Goal: Task Accomplishment & Management: Use online tool/utility

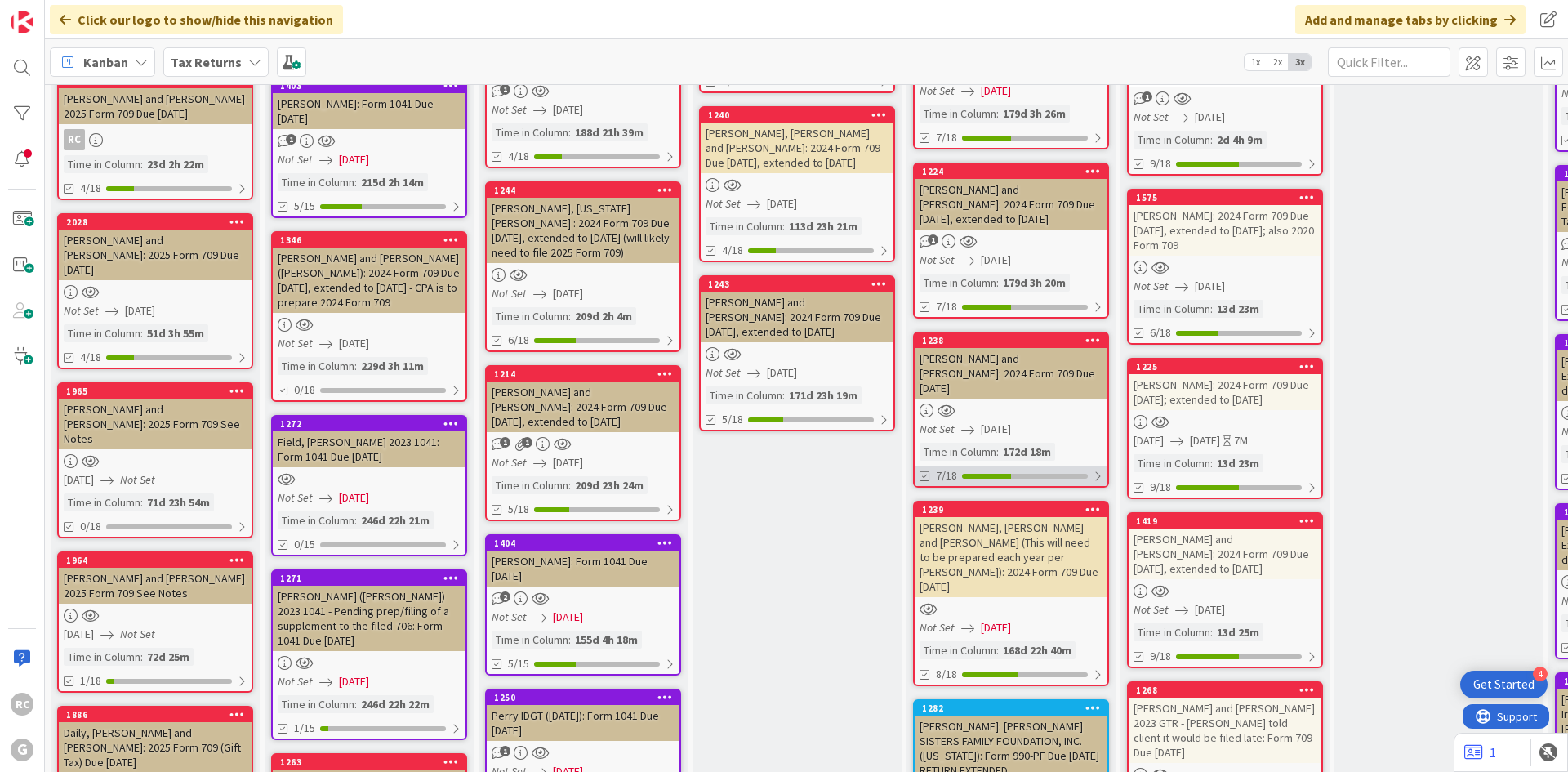
scroll to position [817, 0]
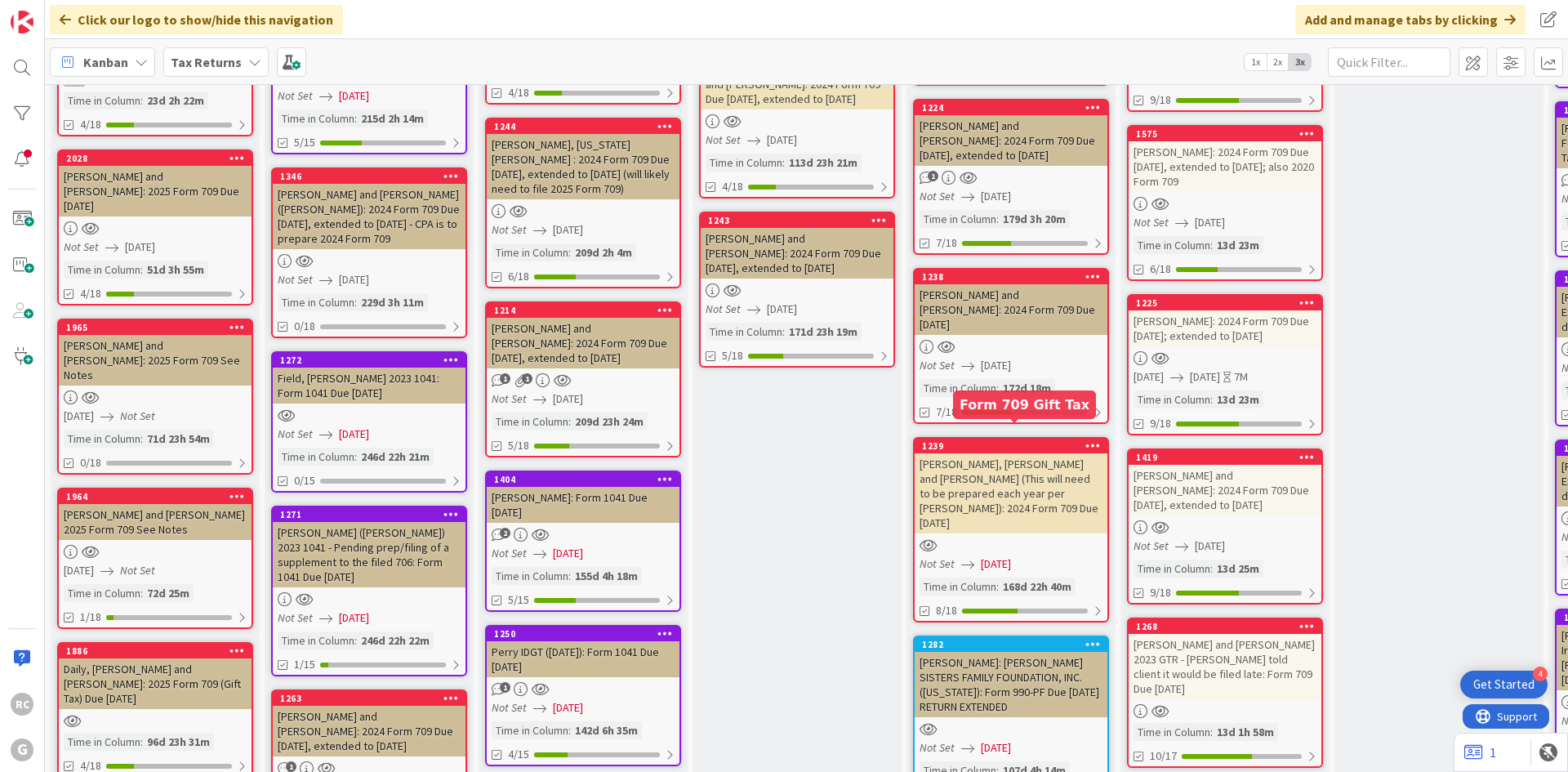
click at [1023, 441] on div "1239" at bounding box center [1015, 446] width 186 height 11
type textarea "x"
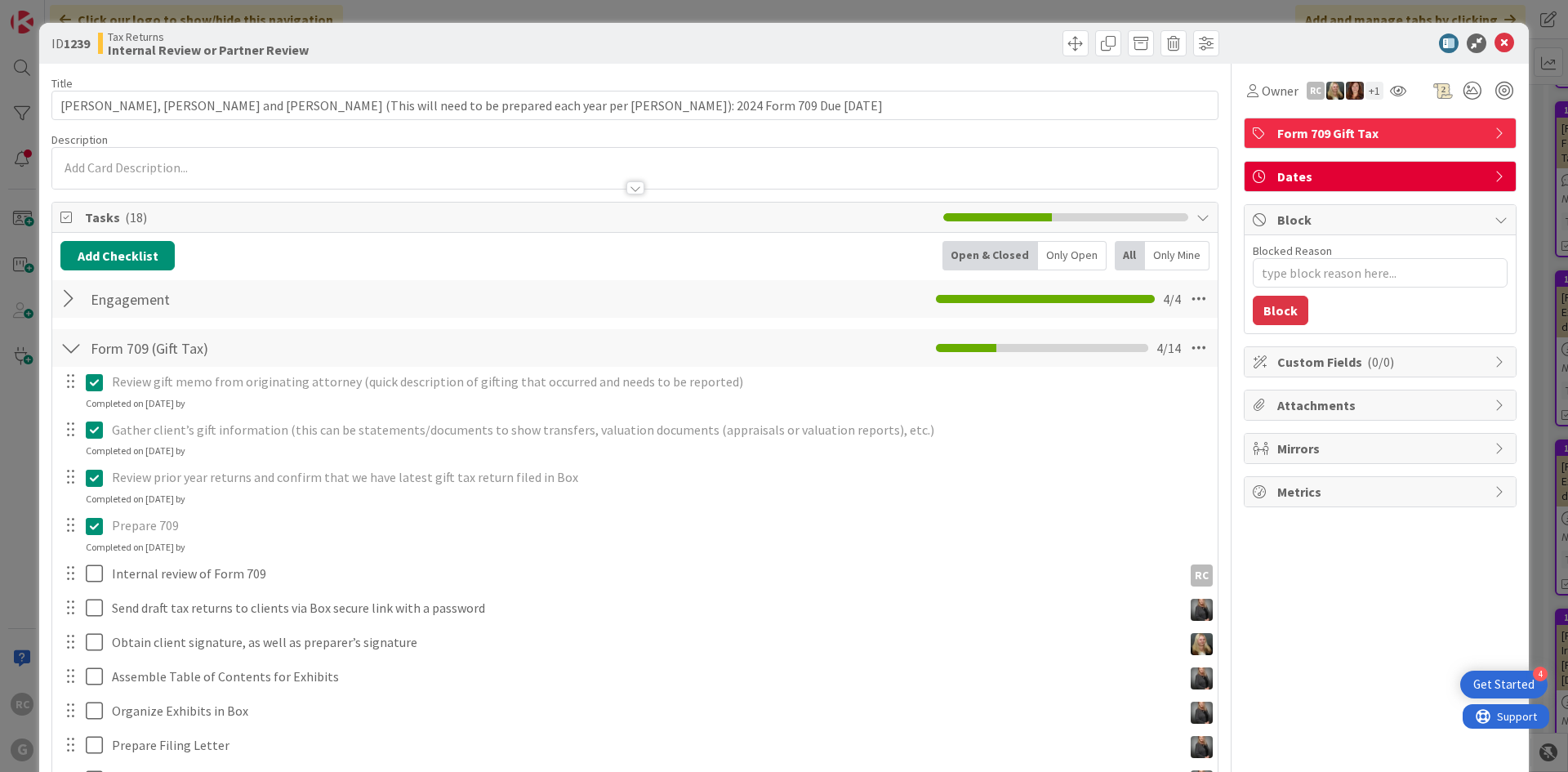
click at [145, 160] on p at bounding box center [635, 167] width 1149 height 18
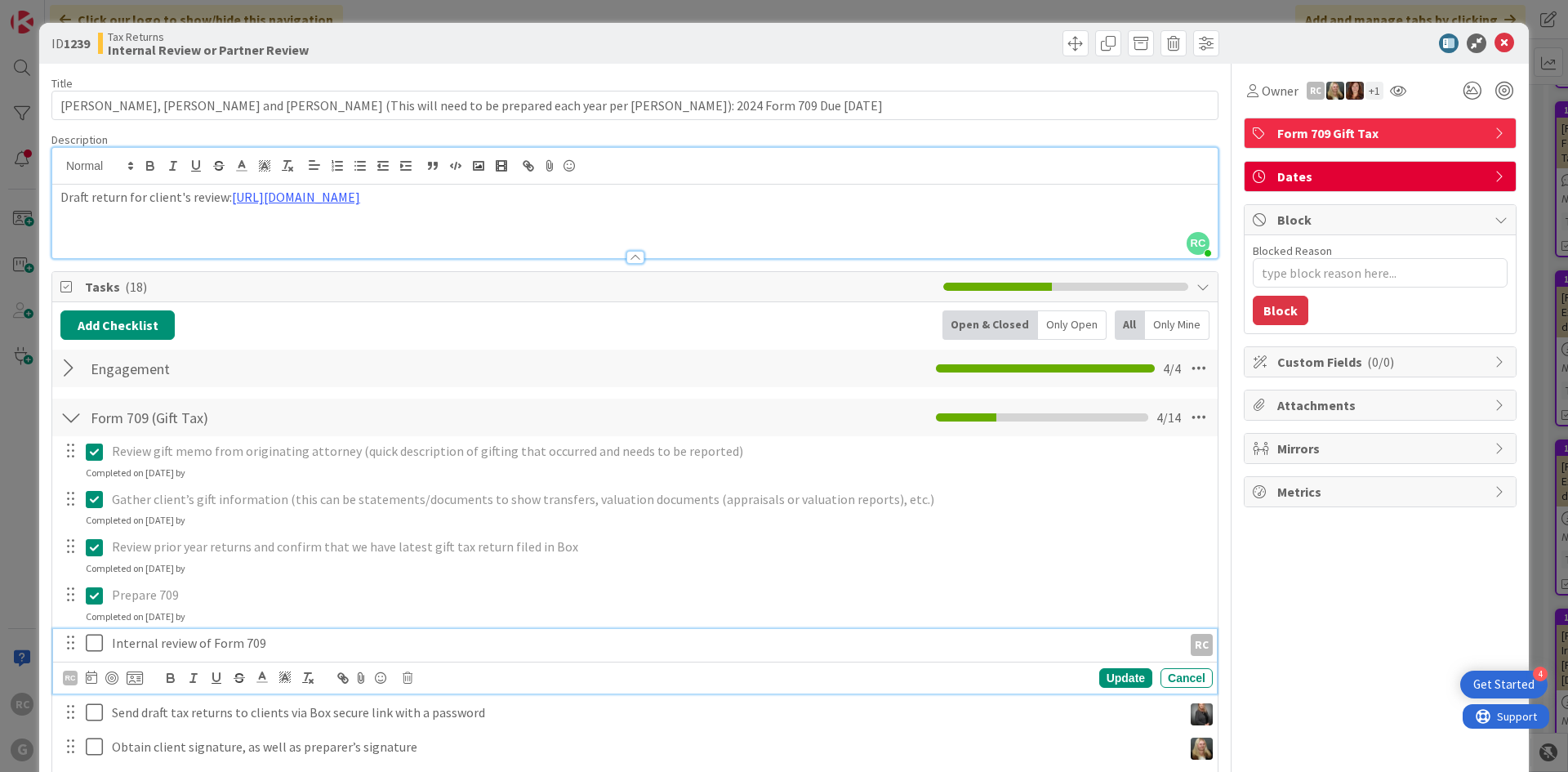
click at [91, 643] on icon at bounding box center [97, 642] width 25 height 19
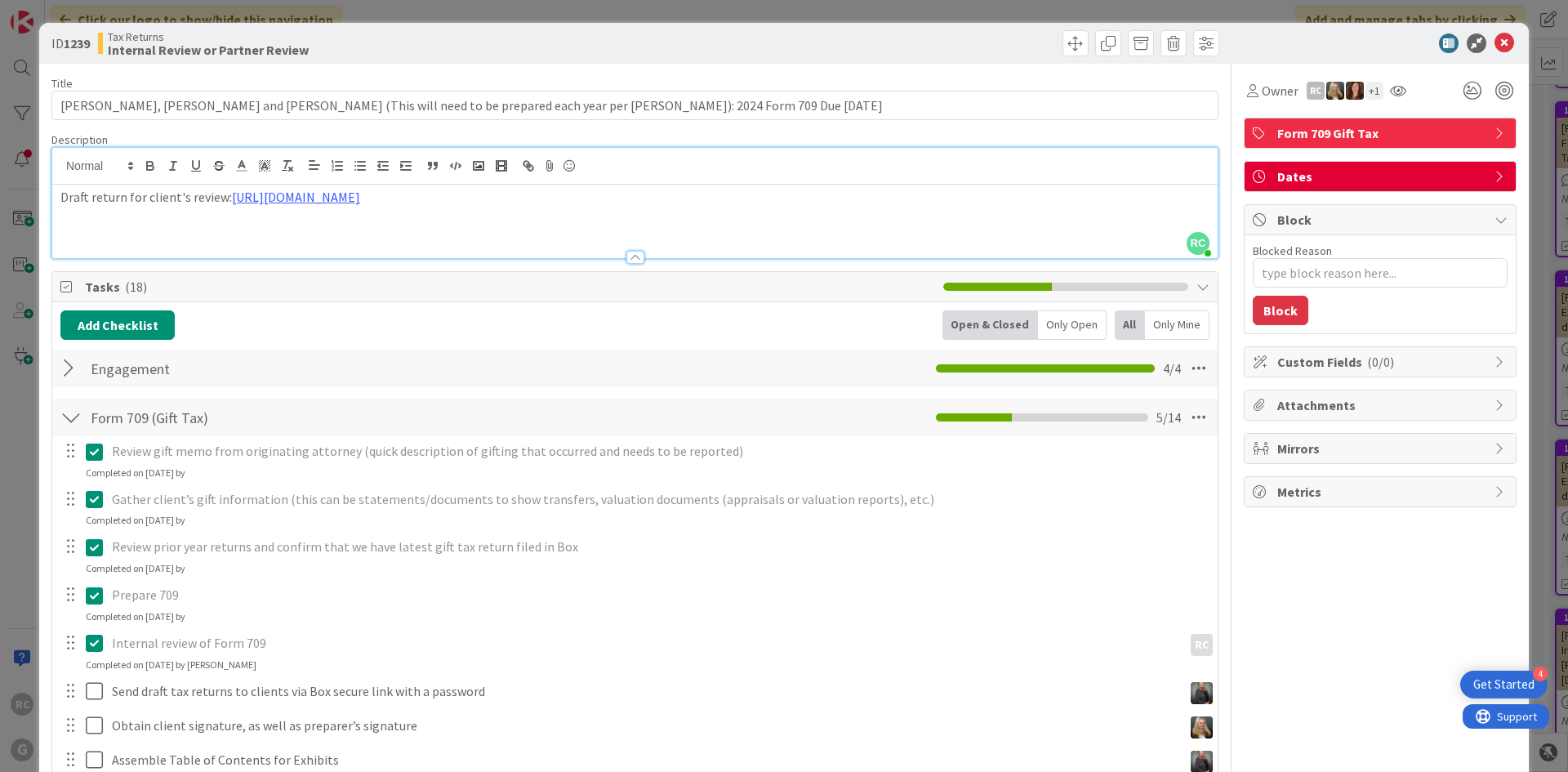
type textarea "x"
click at [1498, 41] on icon at bounding box center [1504, 42] width 19 height 19
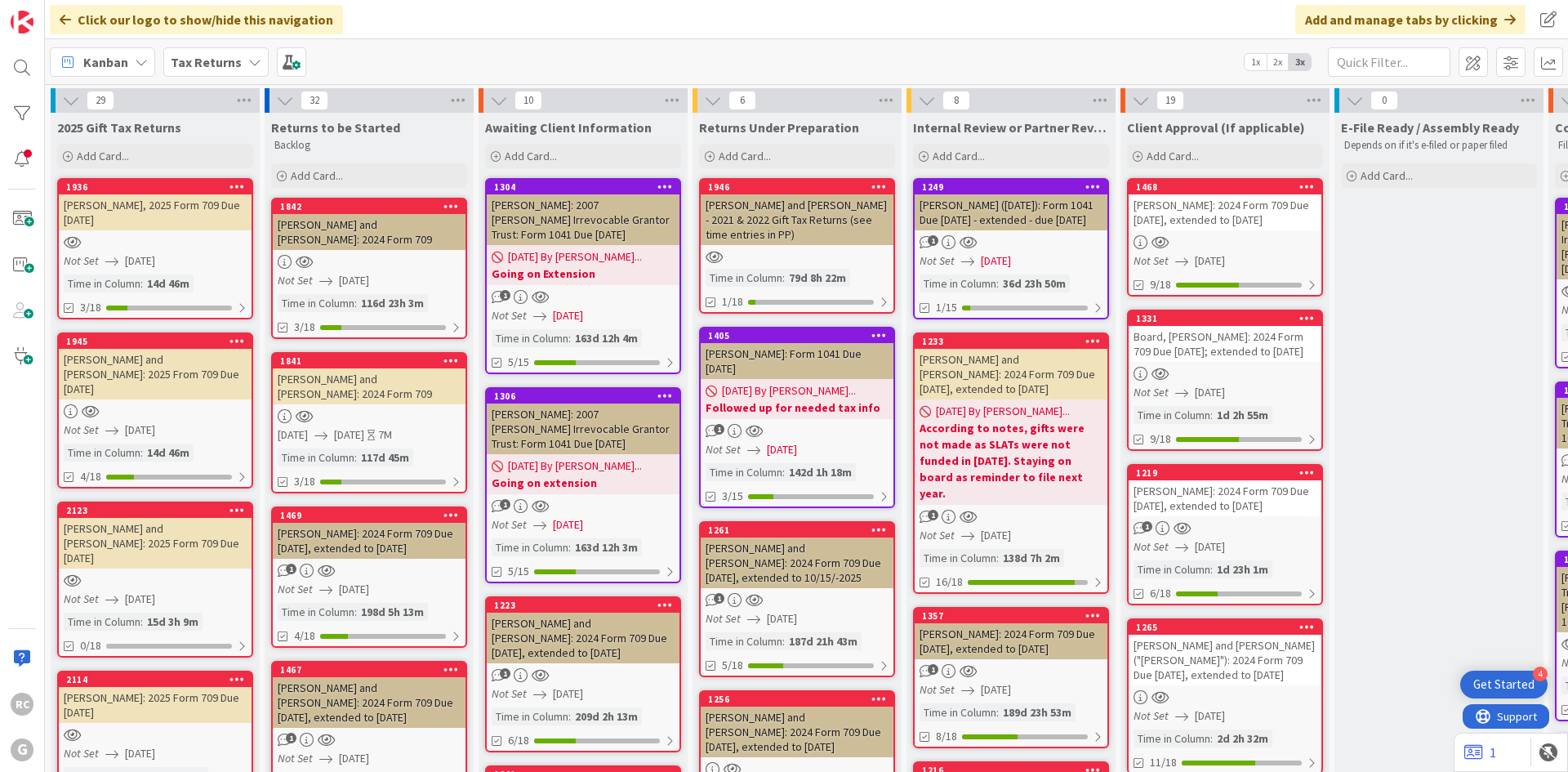
click at [222, 57] on b "Tax Returns" at bounding box center [206, 63] width 71 height 17
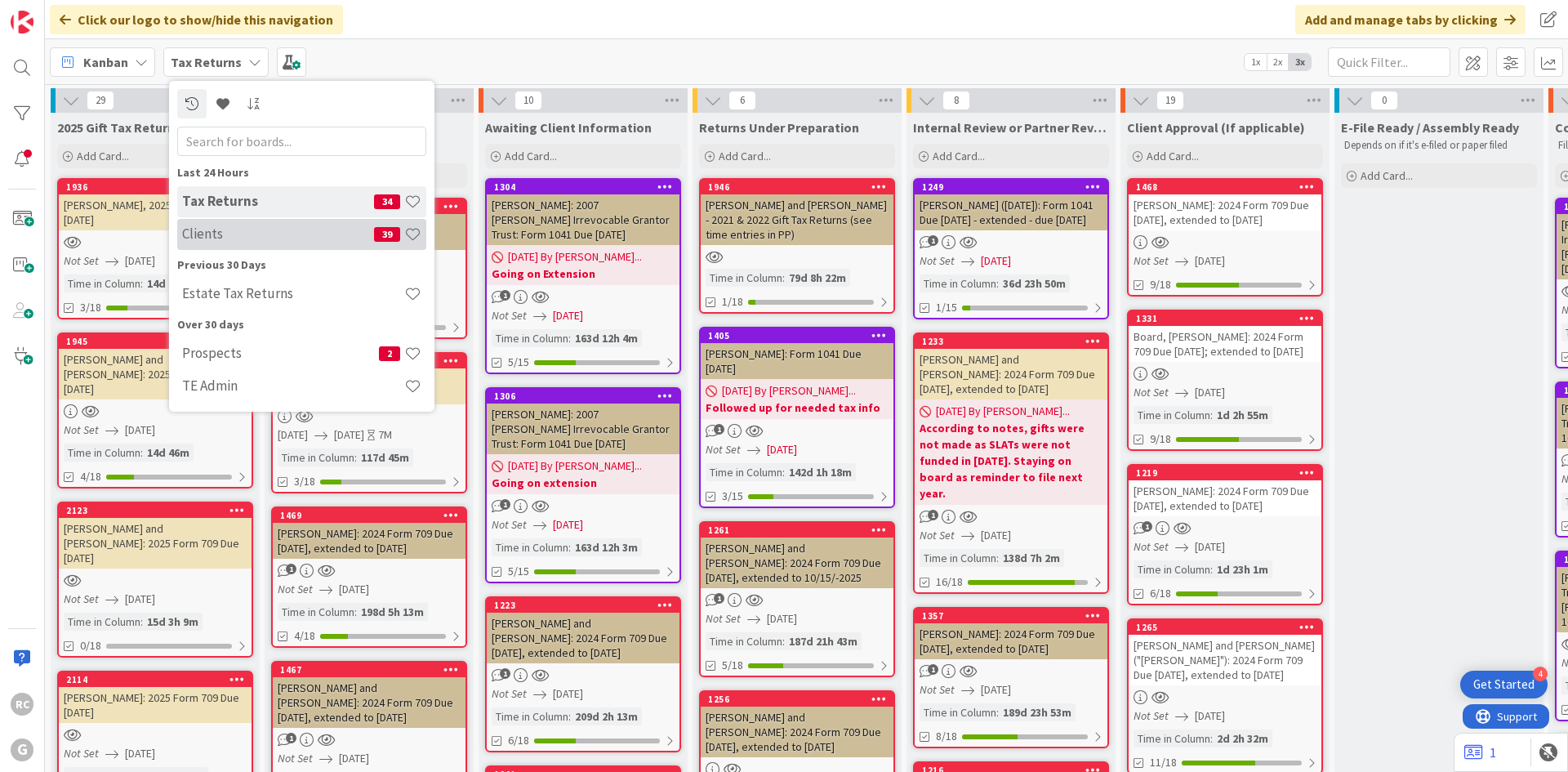
click at [243, 230] on h4 "Clients" at bounding box center [278, 234] width 192 height 17
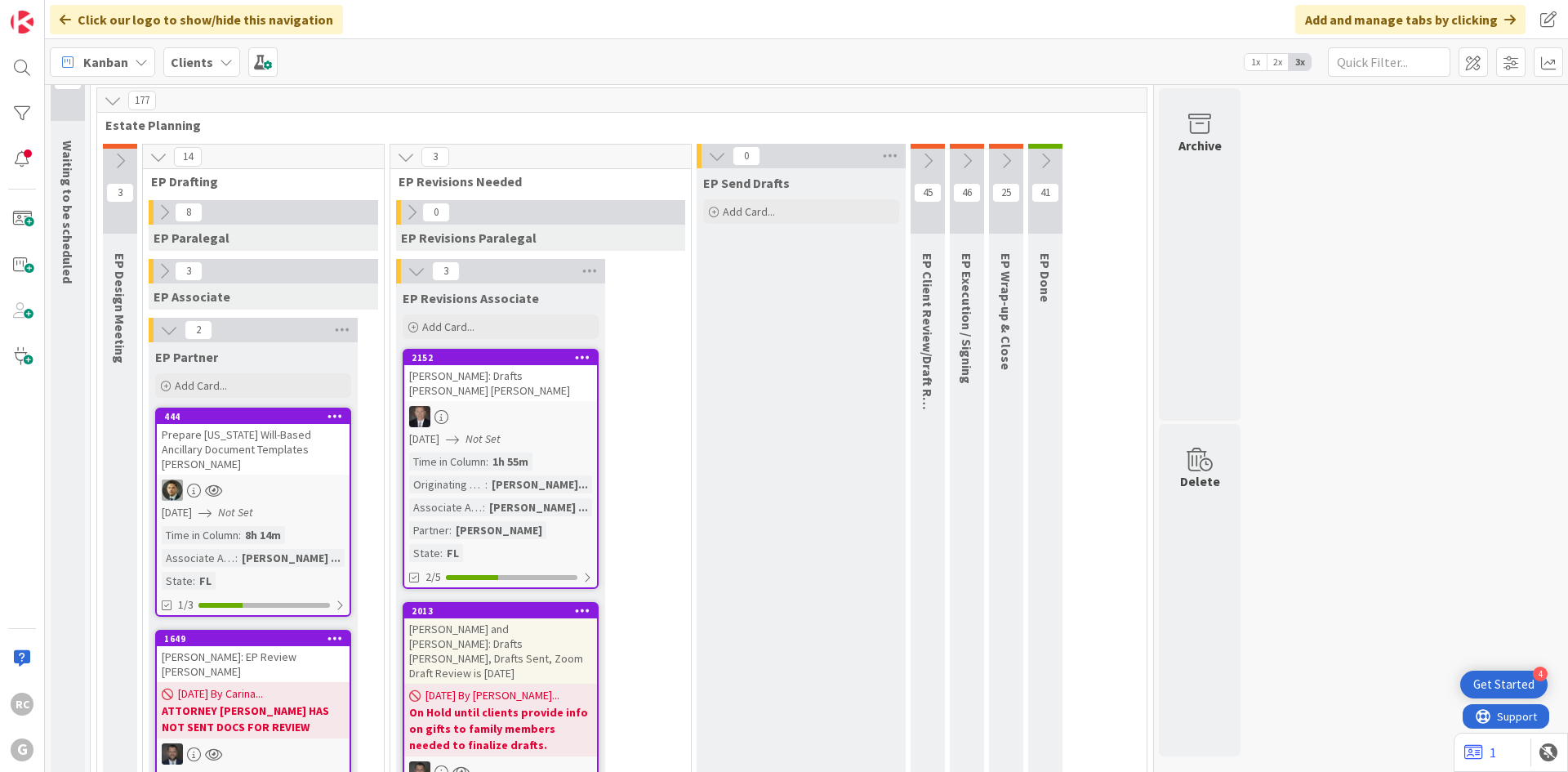
scroll to position [82, 0]
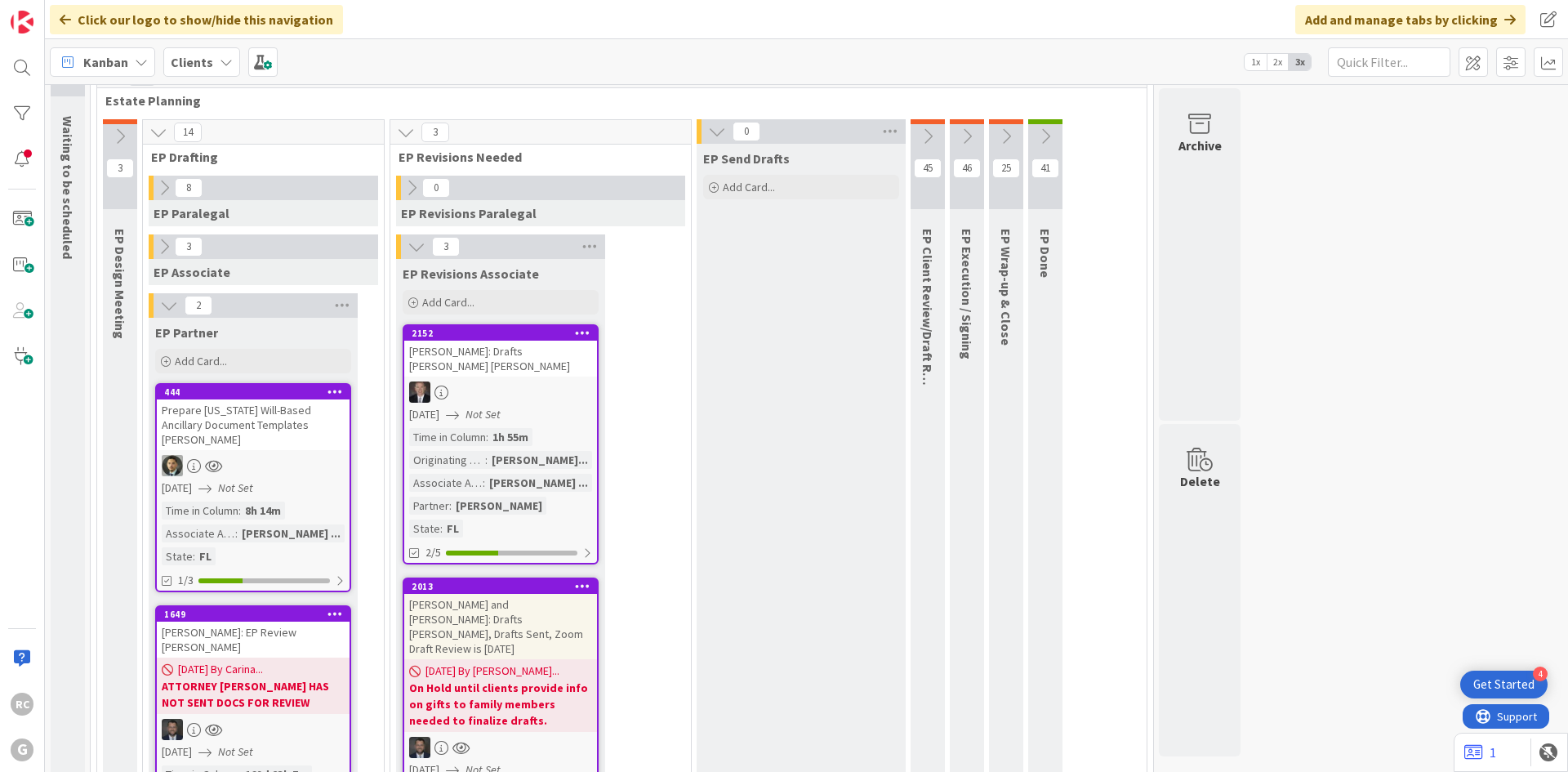
click at [67, 182] on span "Waiting to be scheduled" at bounding box center [68, 187] width 17 height 143
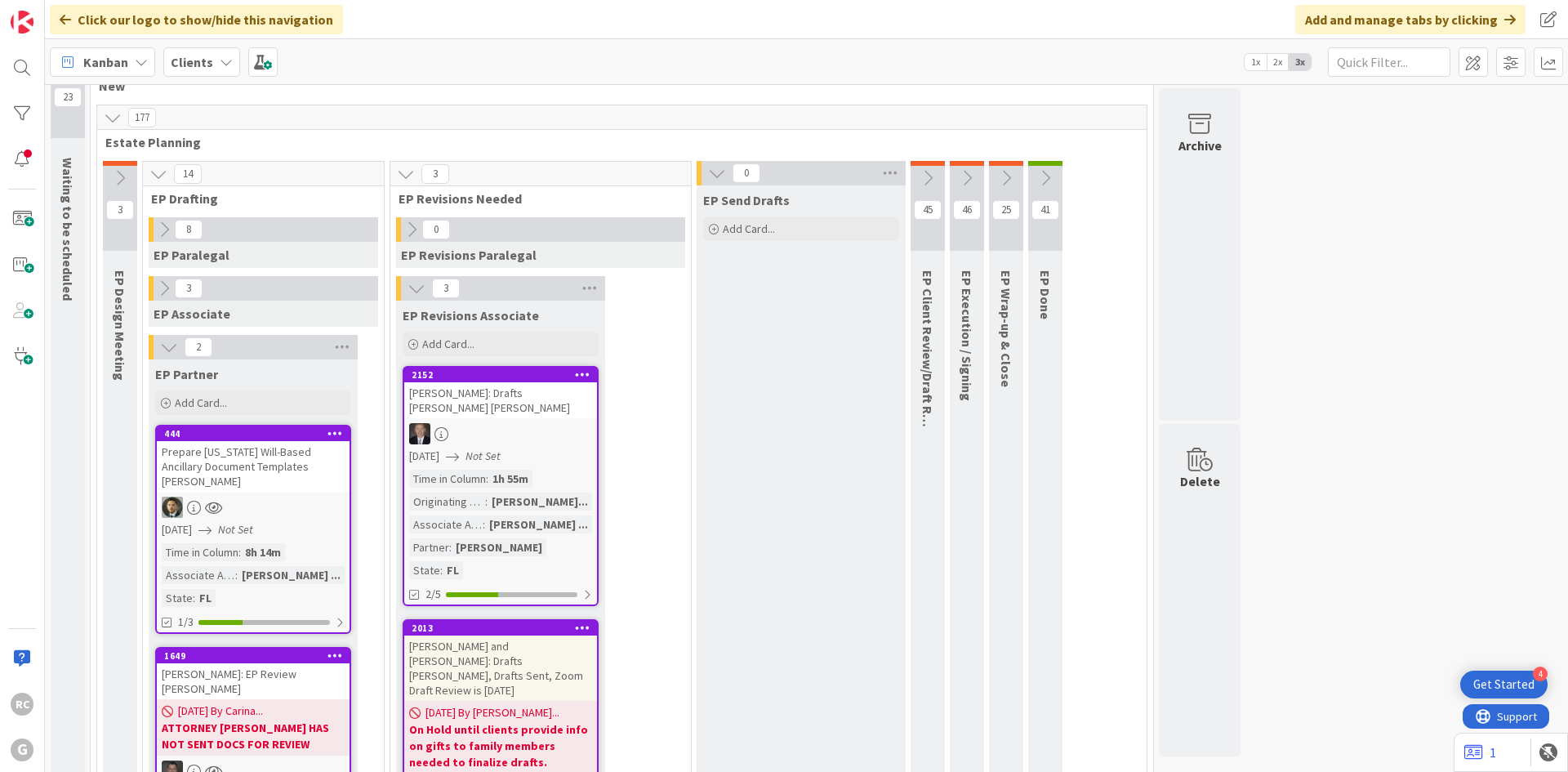
scroll to position [0, 0]
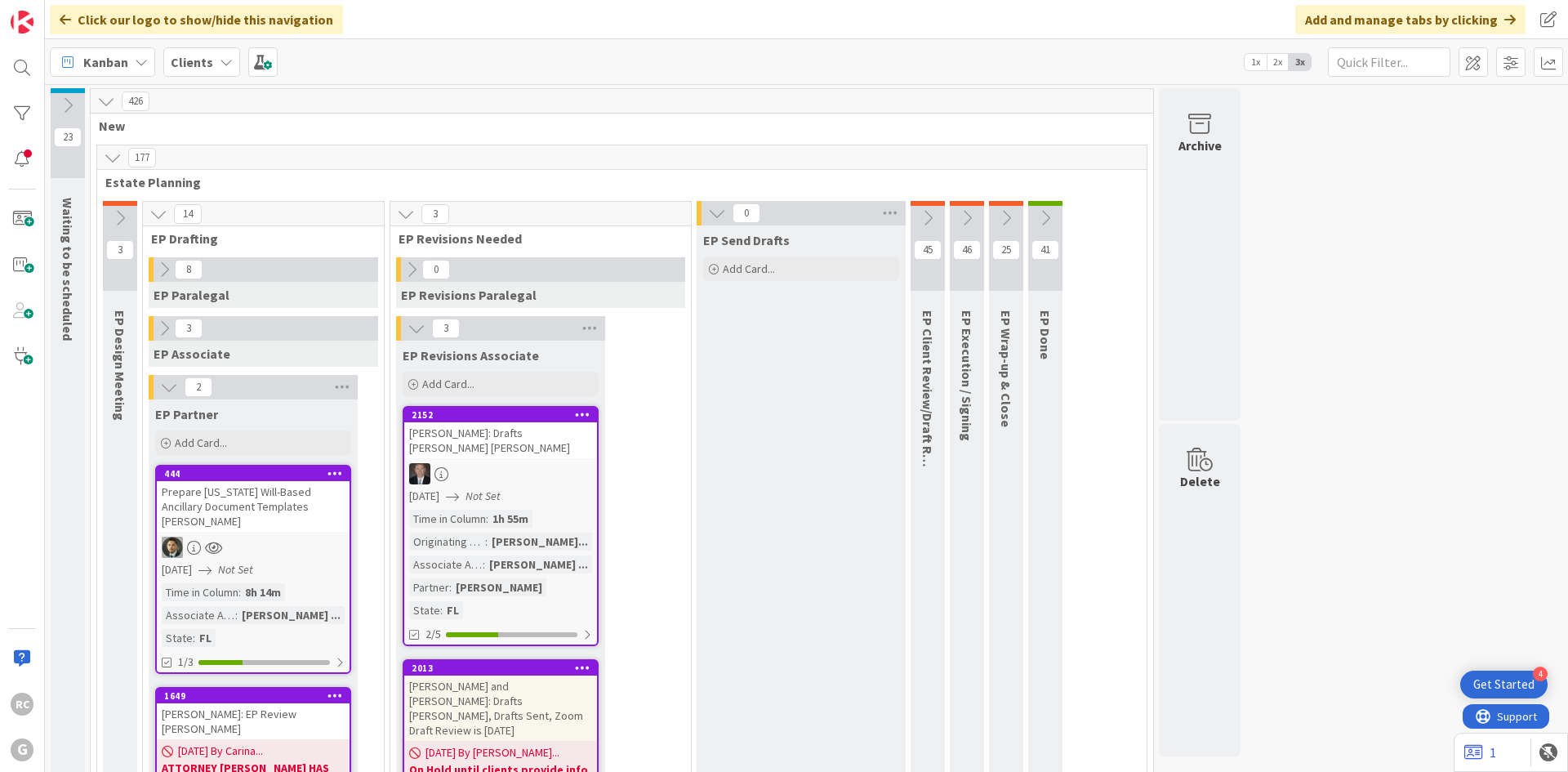
click at [57, 107] on button at bounding box center [67, 105] width 34 height 25
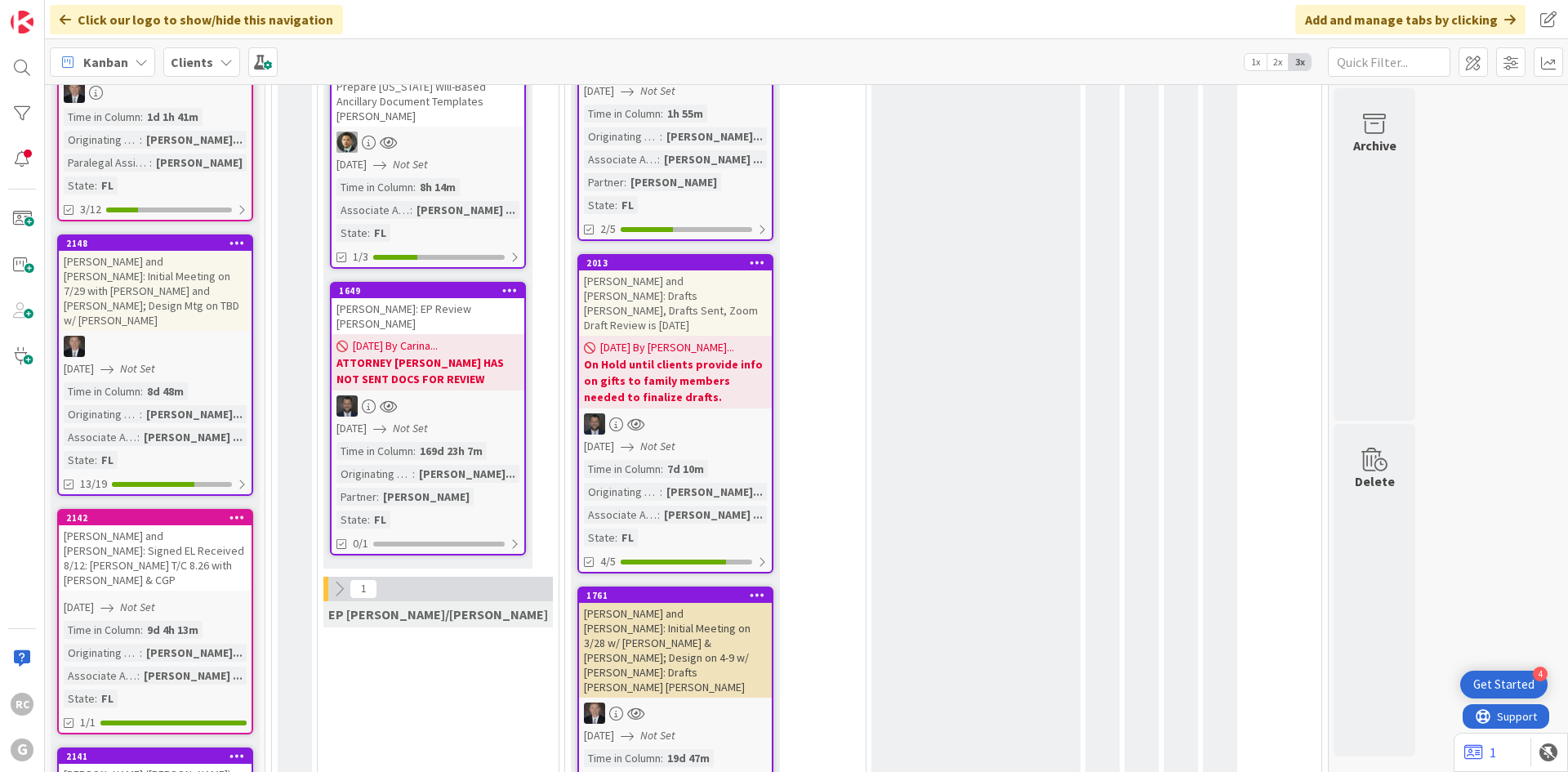
scroll to position [327, 0]
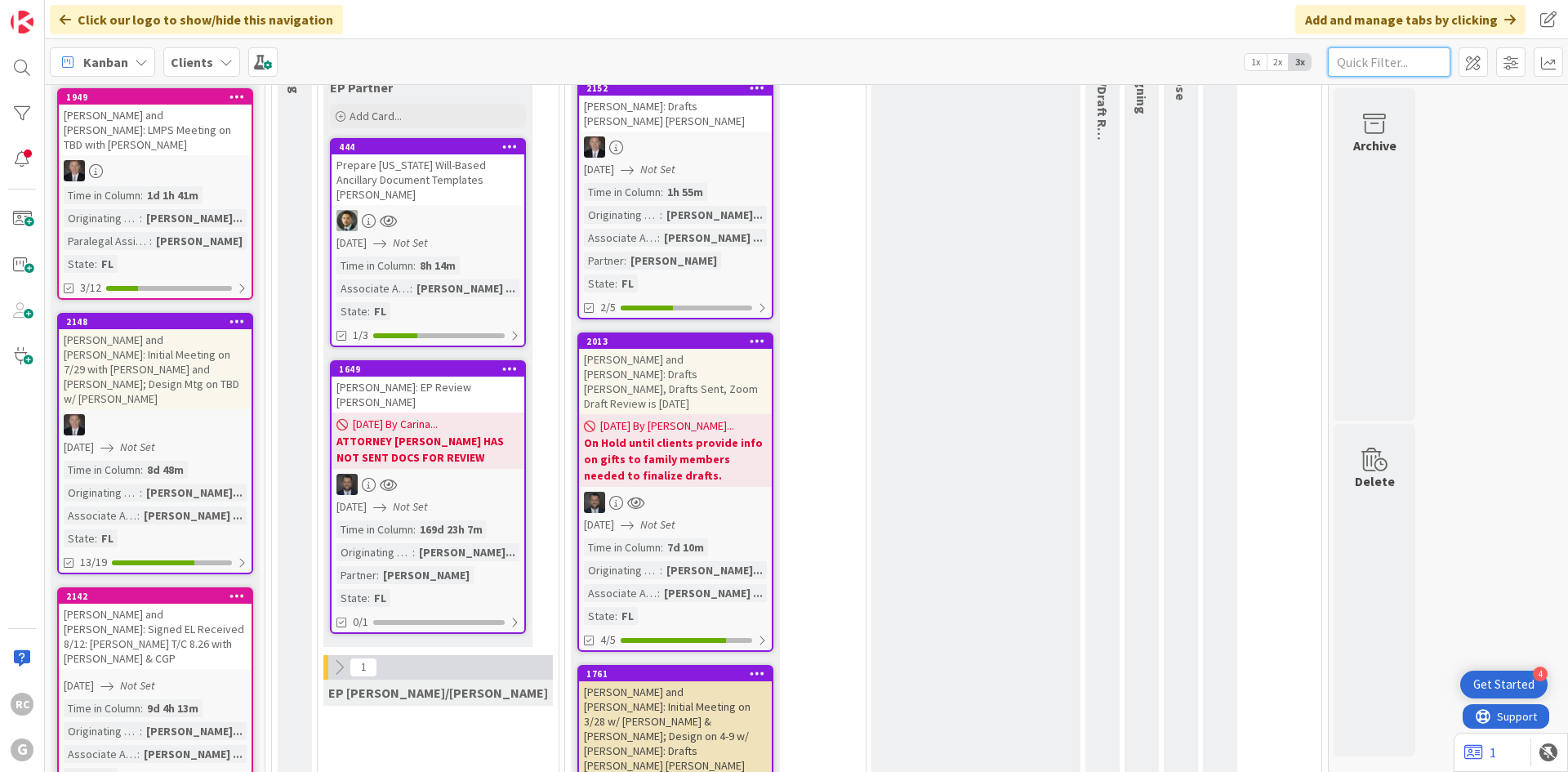
click at [1395, 62] on input "text" at bounding box center [1389, 63] width 122 height 29
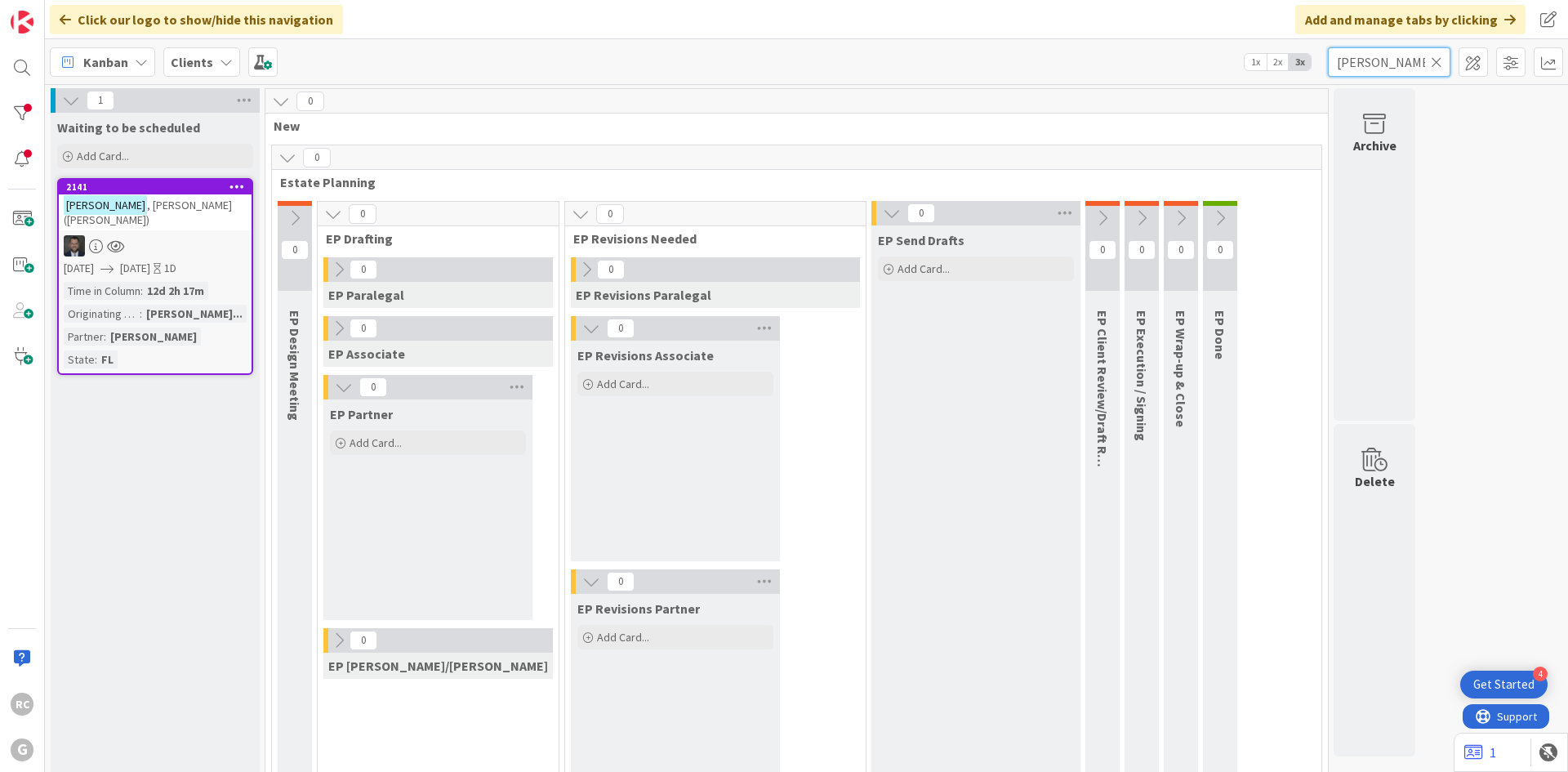
type input "[PERSON_NAME]"
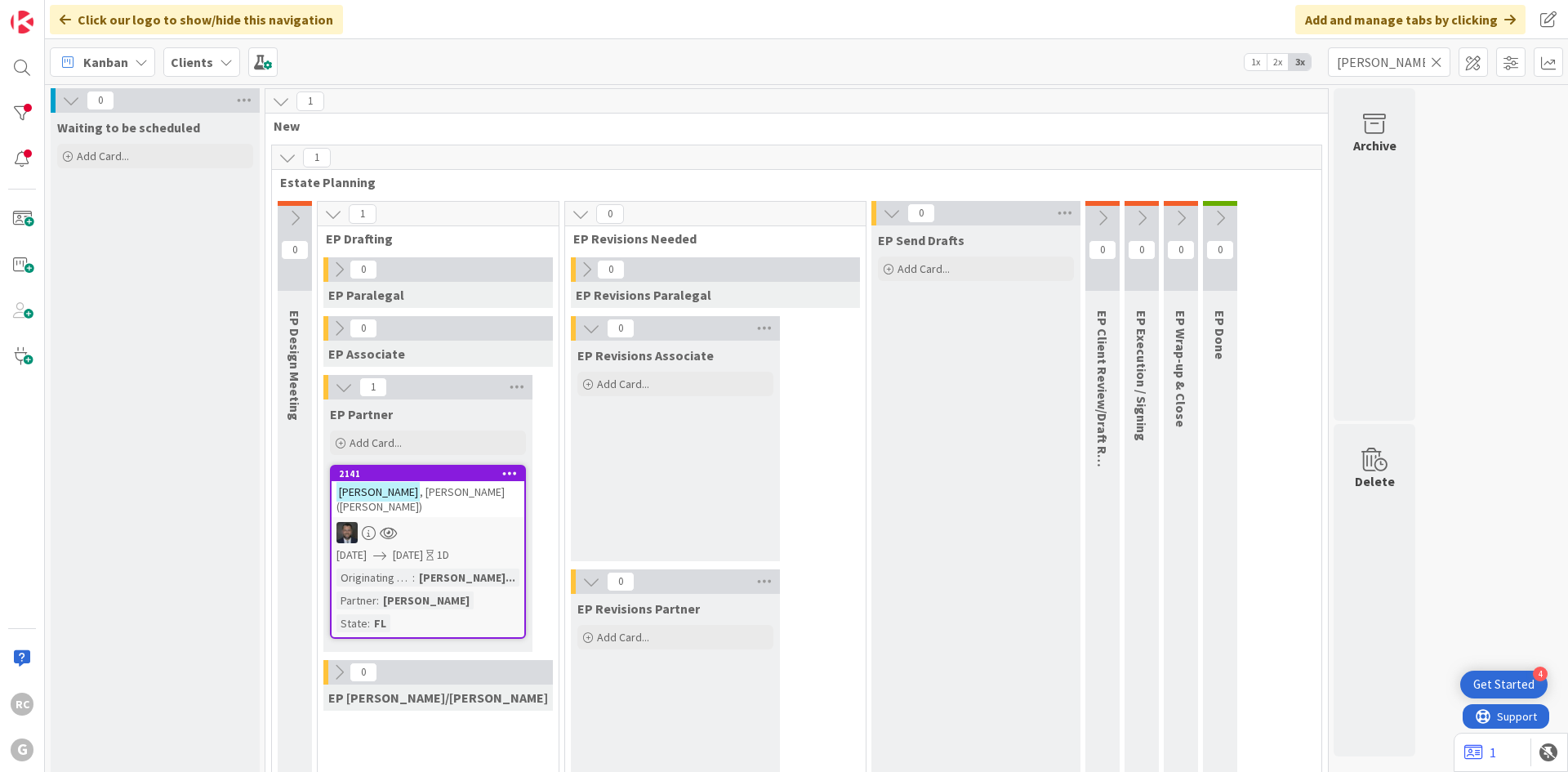
click at [69, 104] on icon at bounding box center [71, 100] width 18 height 18
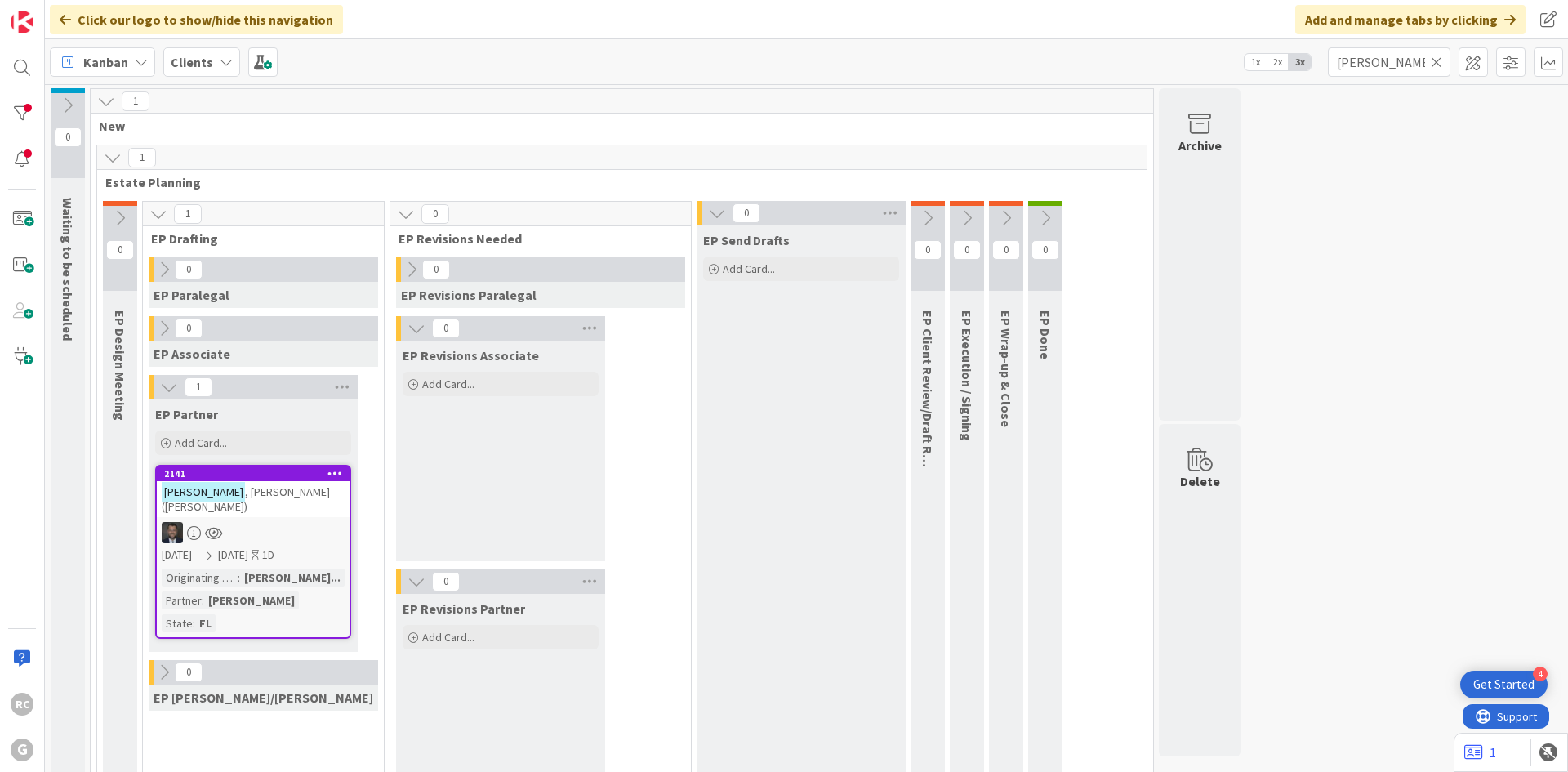
click at [1441, 63] on icon at bounding box center [1436, 62] width 11 height 15
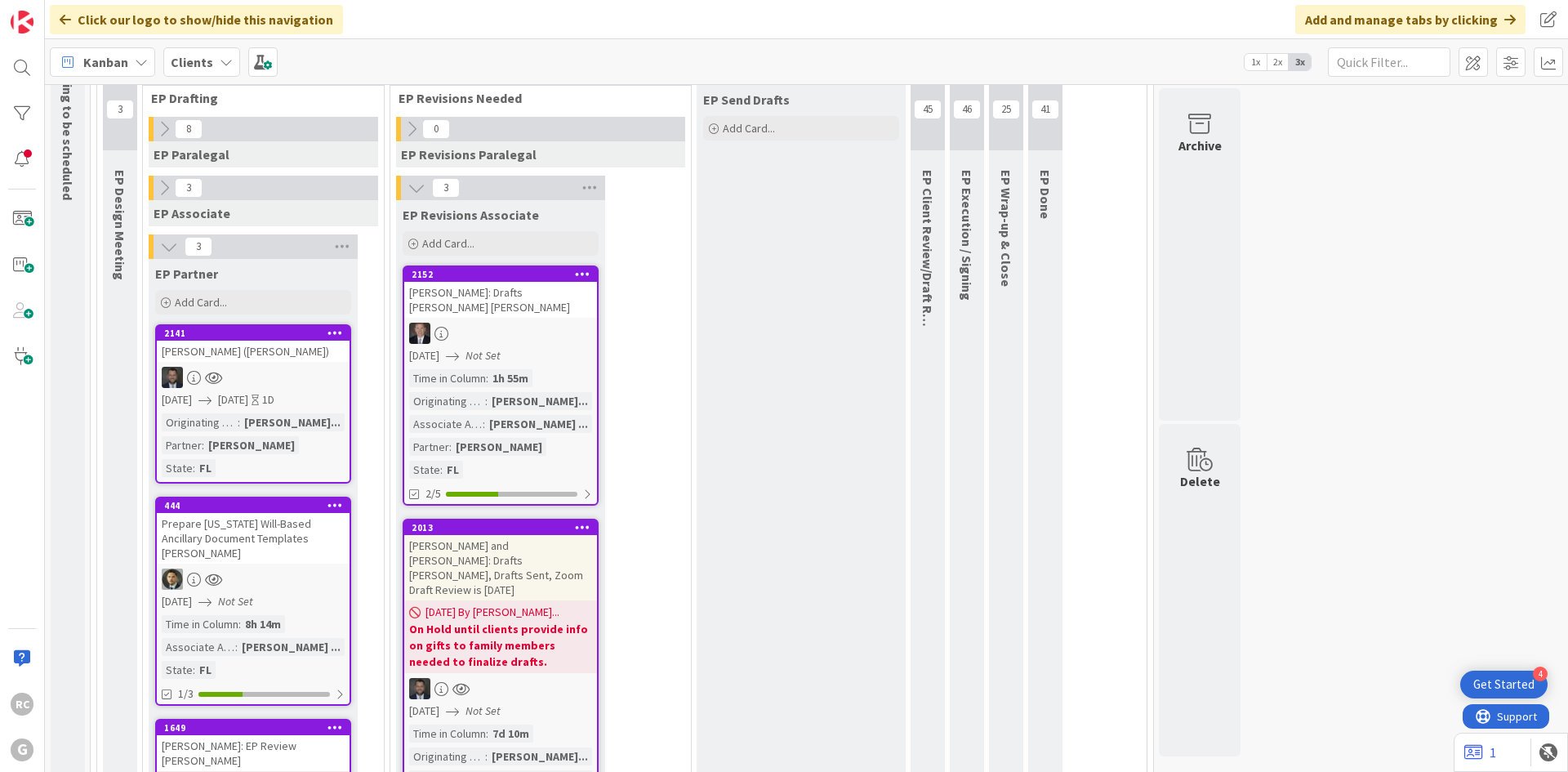
scroll to position [164, 0]
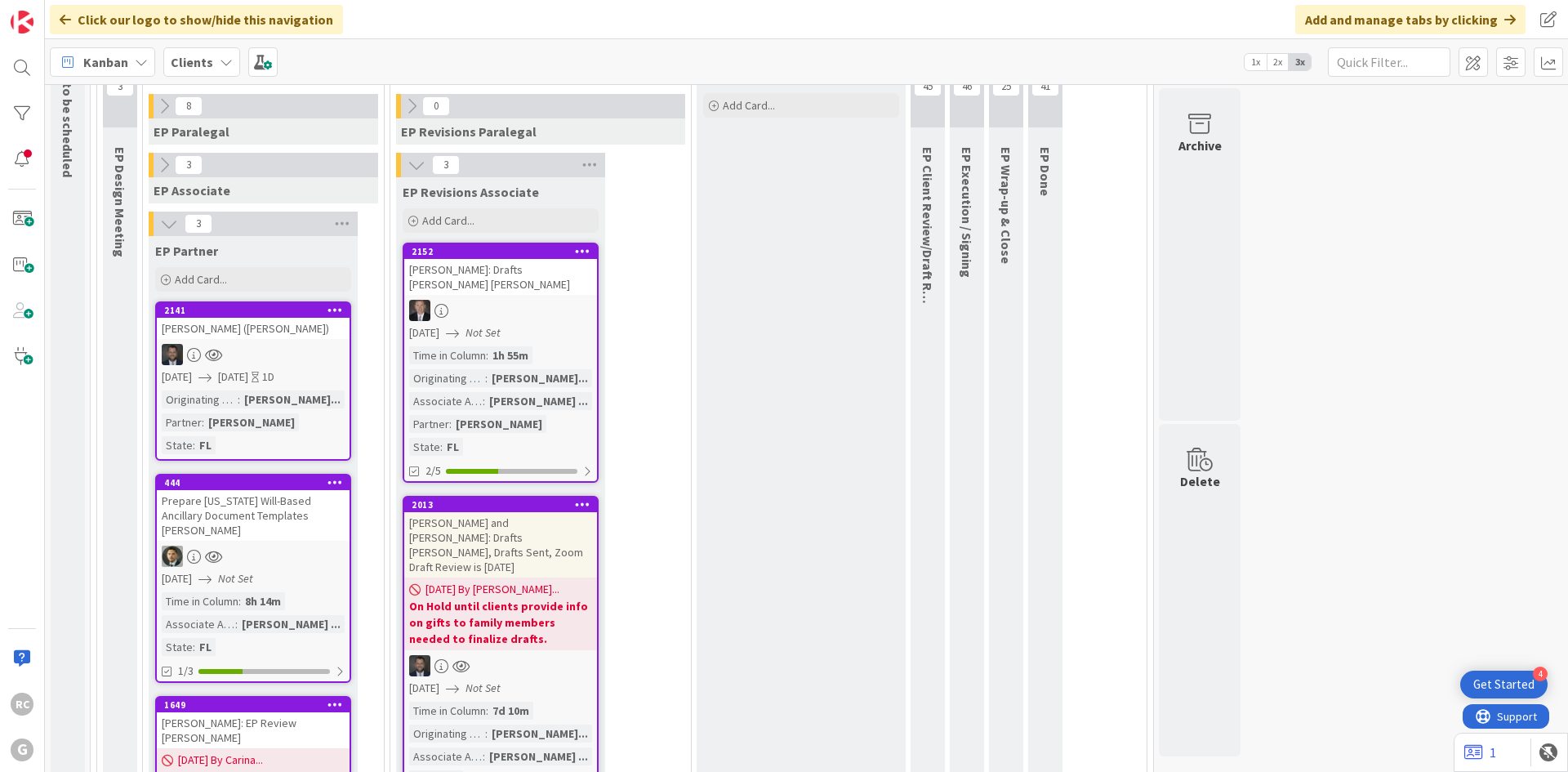
click at [221, 331] on div "[PERSON_NAME] ([PERSON_NAME])" at bounding box center [254, 328] width 193 height 21
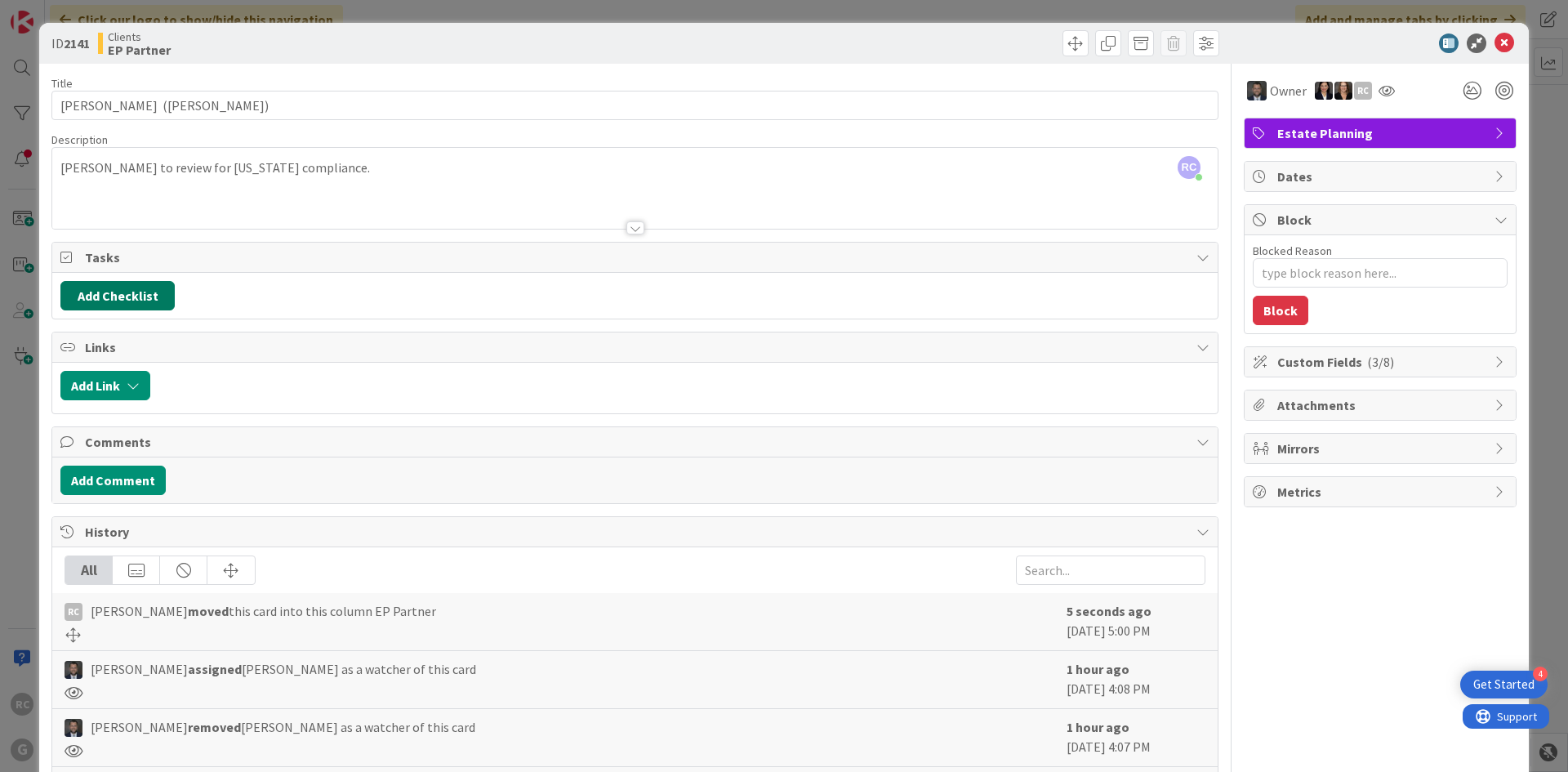
click at [162, 301] on button "Add Checklist" at bounding box center [118, 295] width 114 height 29
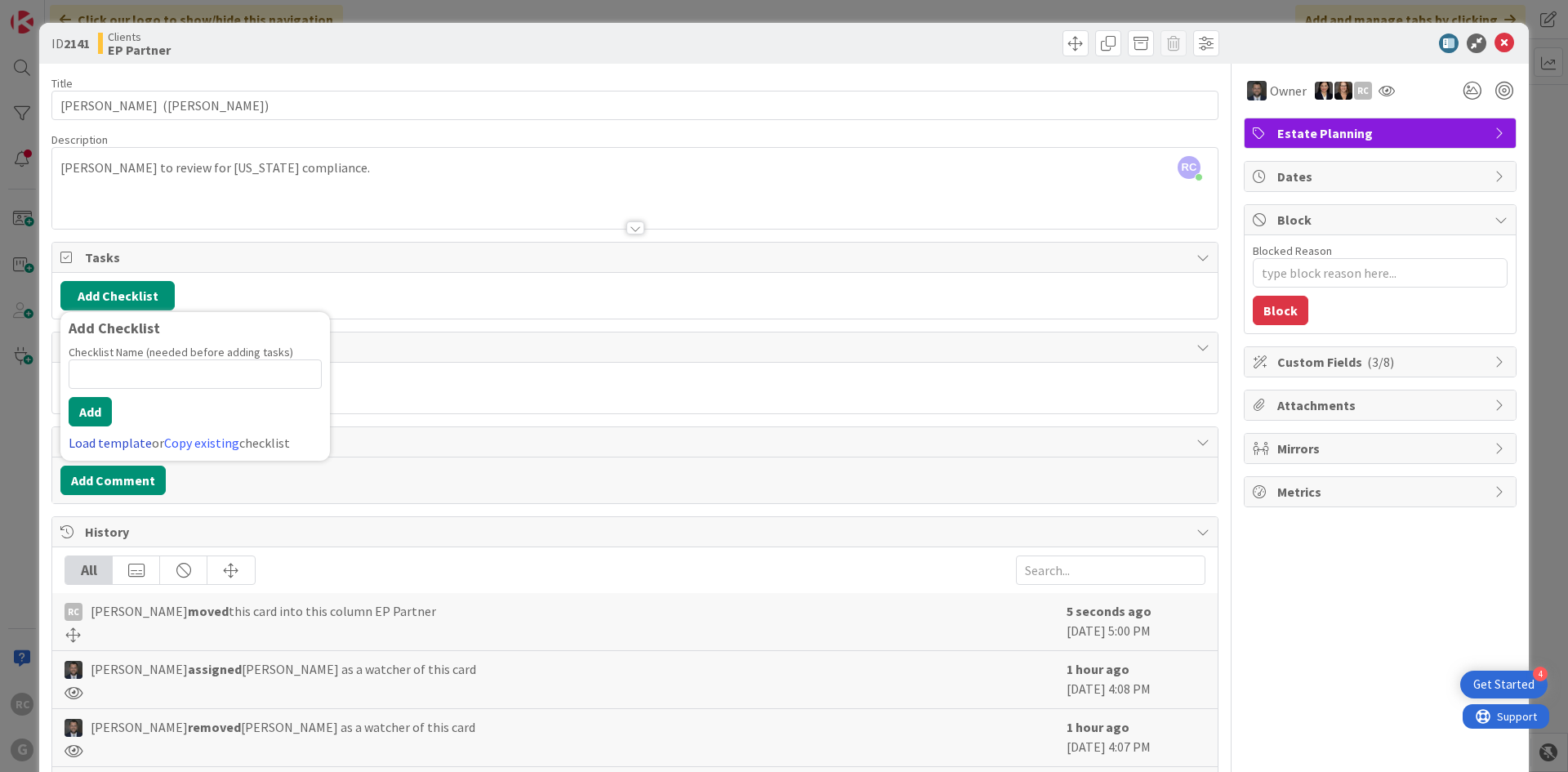
click at [86, 444] on link "Load template" at bounding box center [110, 443] width 84 height 17
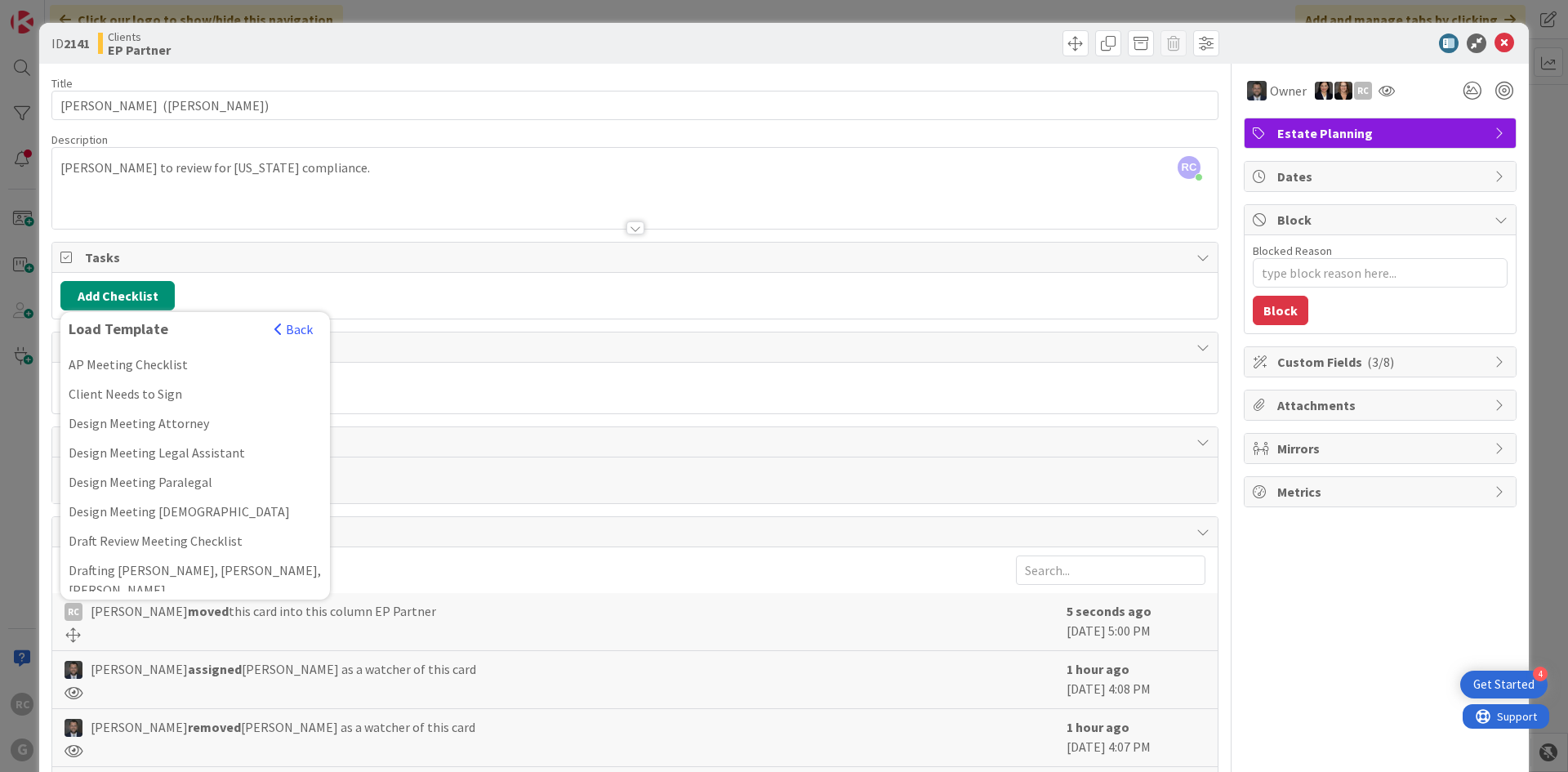
scroll to position [245, 0]
click at [154, 582] on div "Drafting [PERSON_NAME], [PERSON_NAME]" at bounding box center [195, 596] width 269 height 29
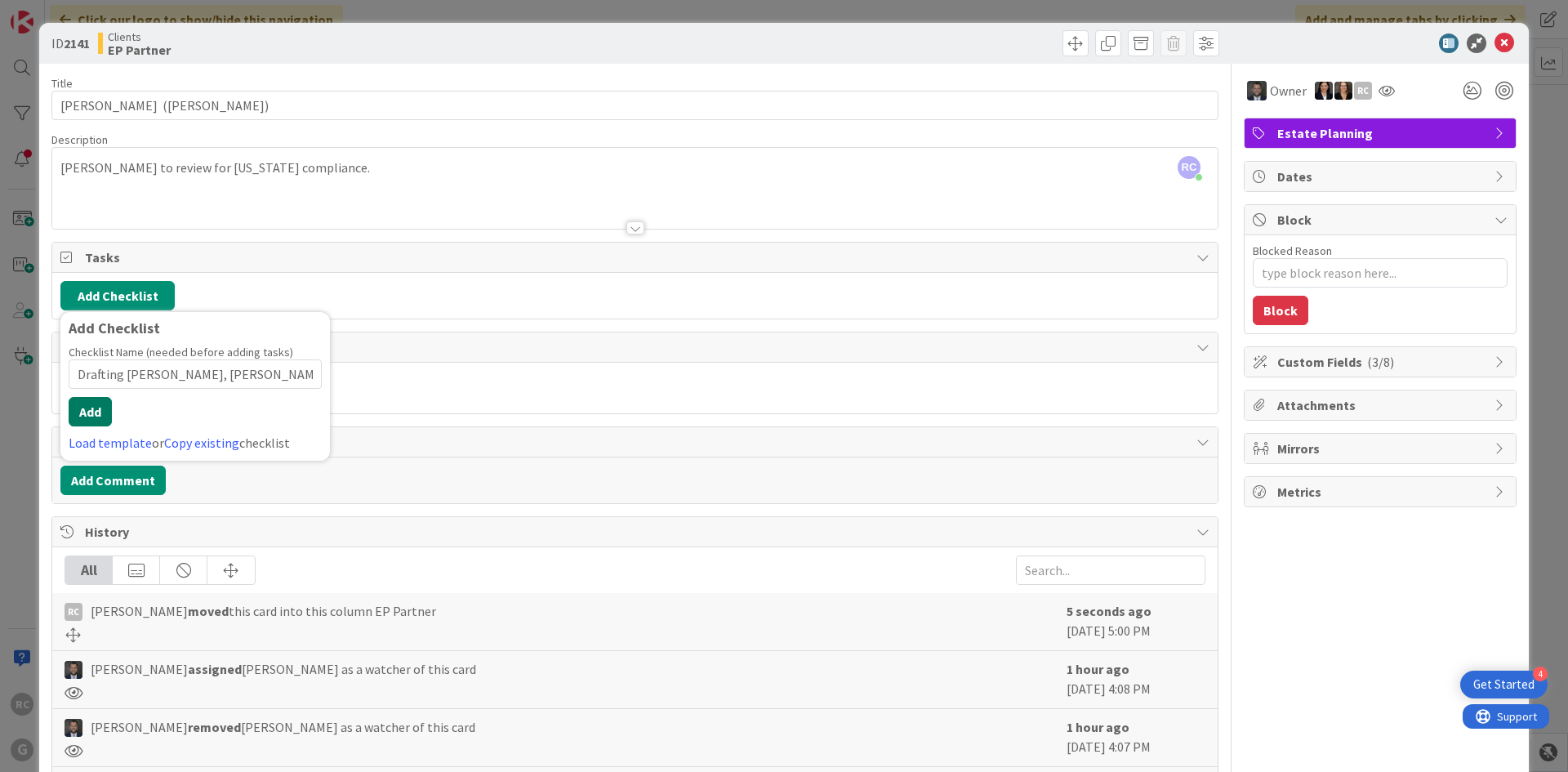
click at [89, 402] on button "Add" at bounding box center [90, 412] width 43 height 29
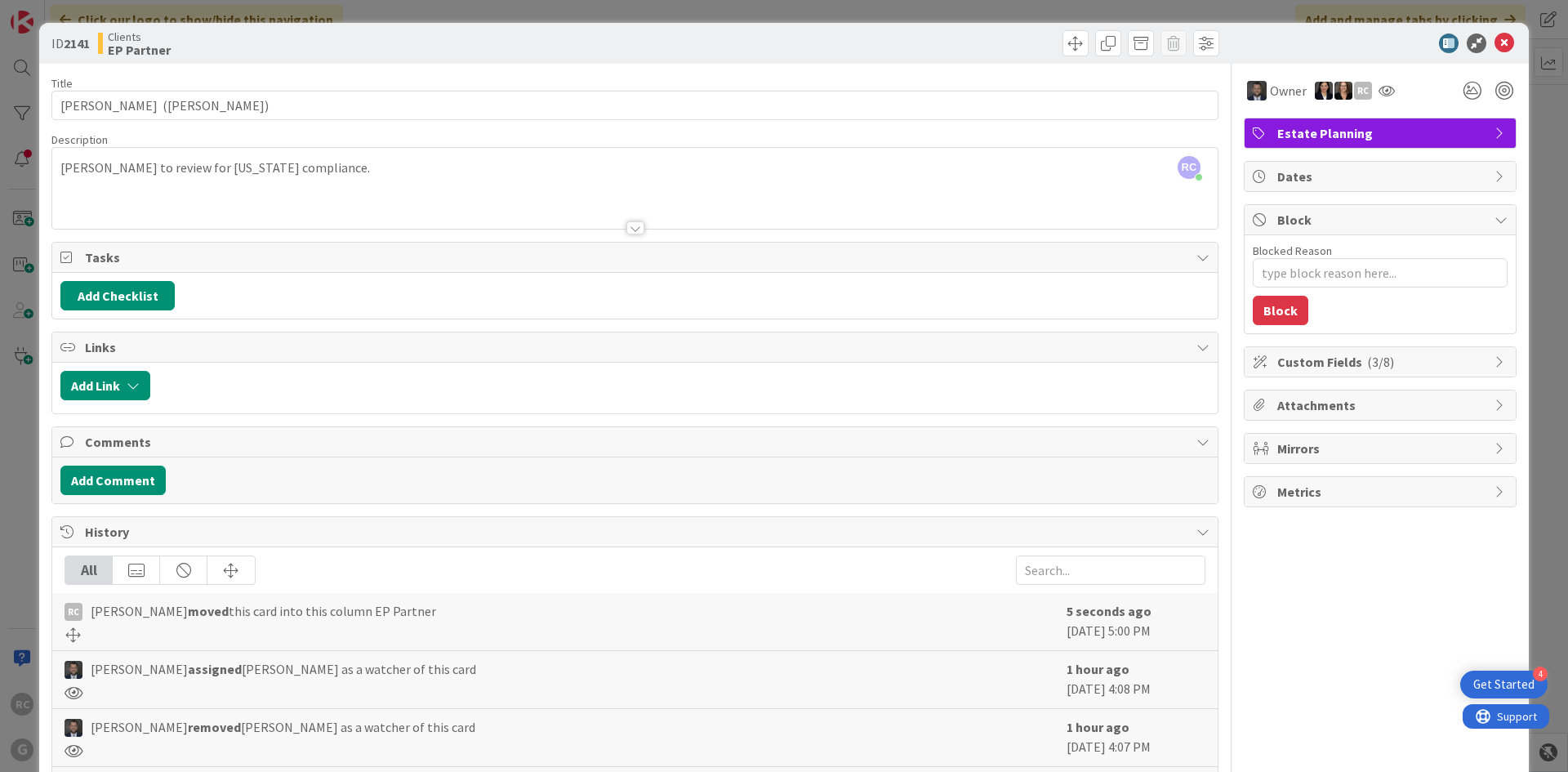
type textarea "x"
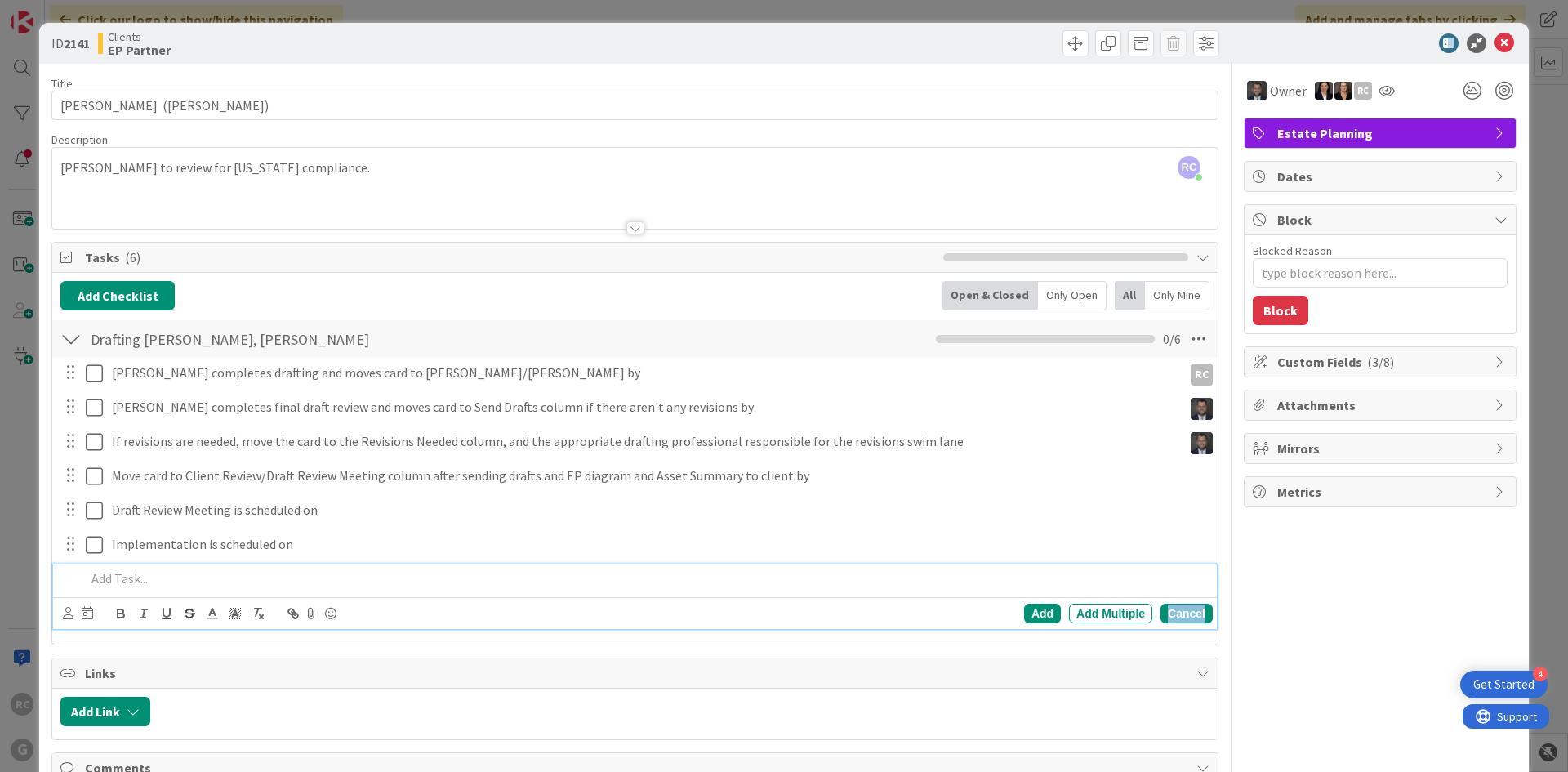
click at [1184, 610] on div "Cancel" at bounding box center [1186, 613] width 52 height 19
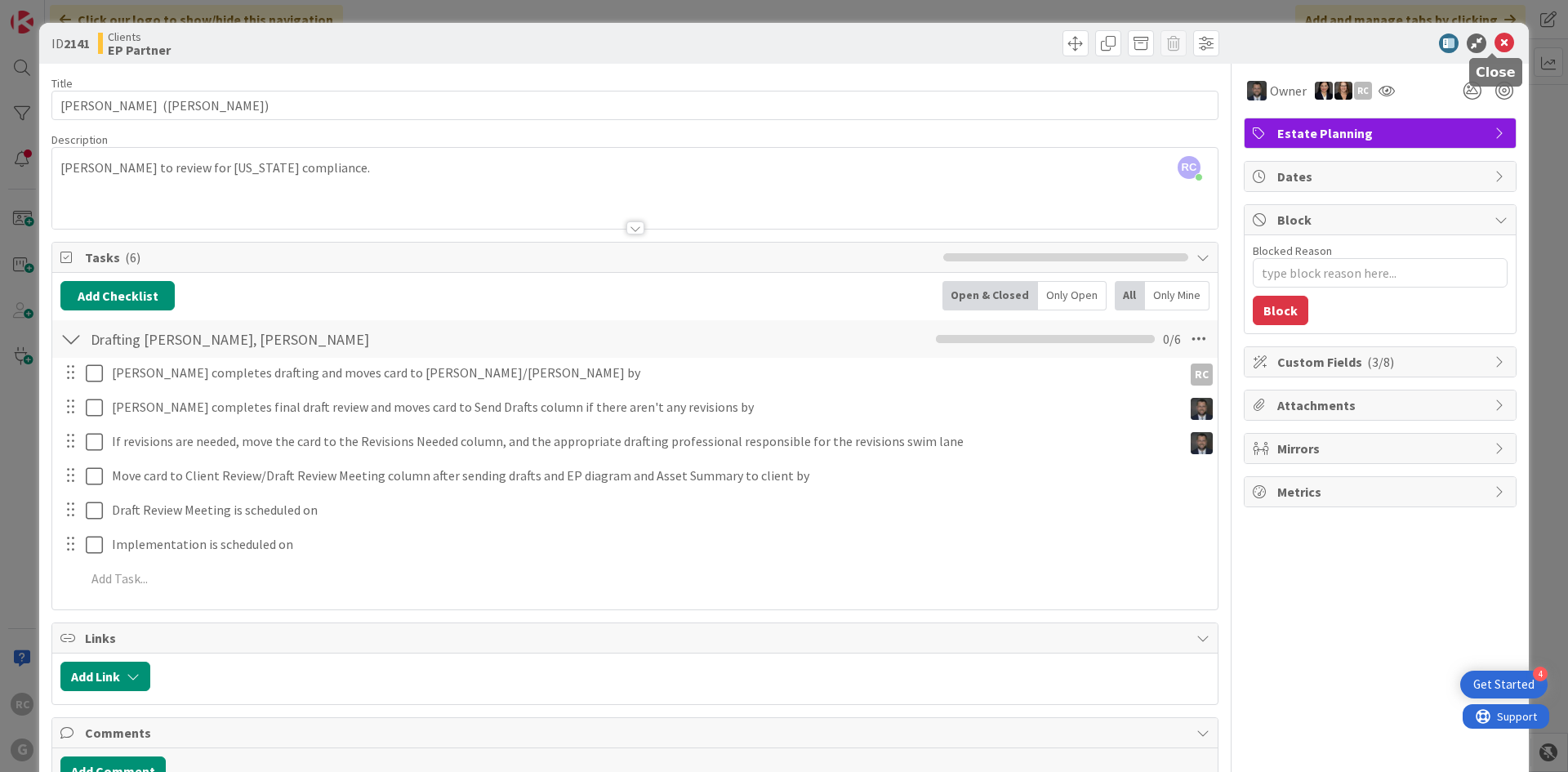
click at [1494, 40] on icon at bounding box center [1504, 42] width 19 height 19
